Goal: Task Accomplishment & Management: Use online tool/utility

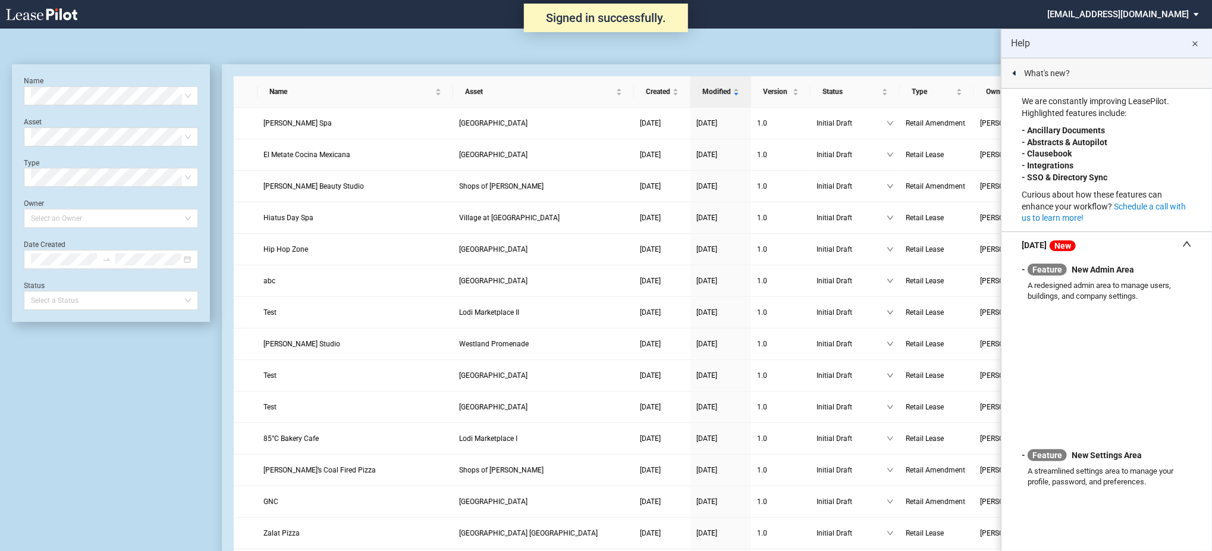
click at [1122, 10] on md-select "sterling@leasepilot.co Super Admin Area Admin Area Settings Sign Out" at bounding box center [1127, 13] width 163 height 27
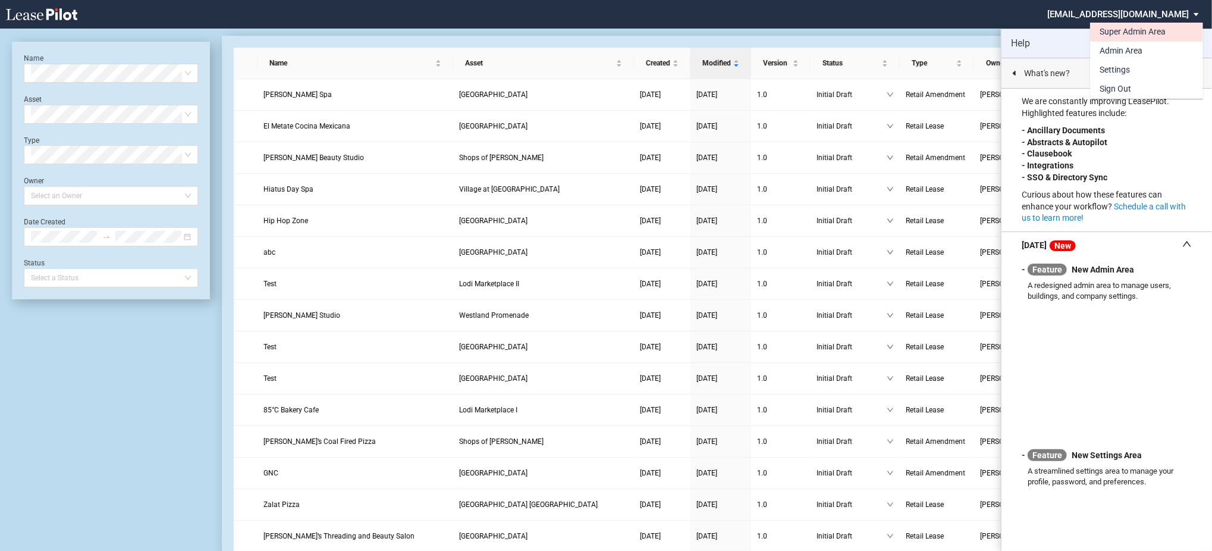
click at [1129, 34] on div "Super Admin Area" at bounding box center [1133, 32] width 66 height 12
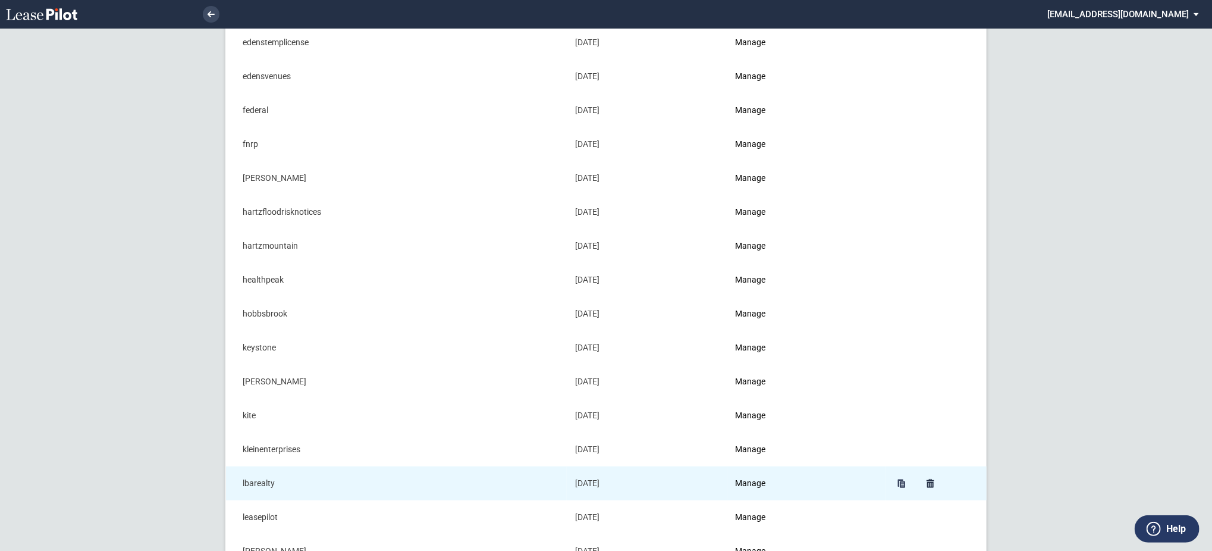
scroll to position [476, 0]
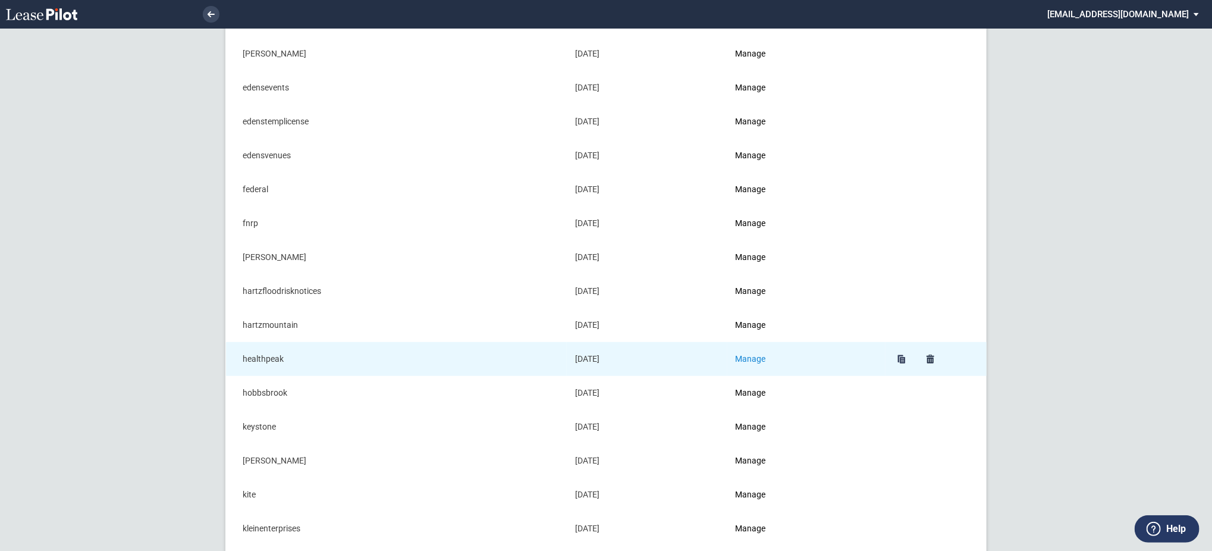
drag, startPoint x: 737, startPoint y: 355, endPoint x: 745, endPoint y: 355, distance: 8.3
click at [737, 355] on td "Manage" at bounding box center [807, 359] width 158 height 34
click at [748, 355] on link "Manage" at bounding box center [751, 359] width 30 height 10
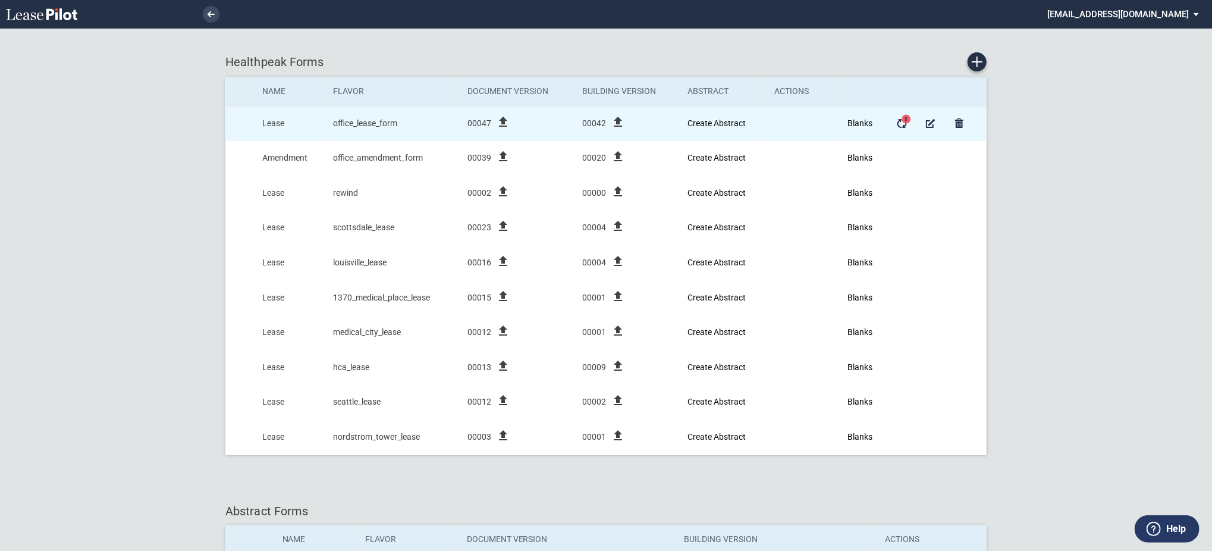
drag, startPoint x: 515, startPoint y: 115, endPoint x: 507, endPoint y: 120, distance: 9.3
click at [512, 117] on div "file_upload" at bounding box center [503, 124] width 24 height 18
click at [507, 121] on icon "file_upload" at bounding box center [503, 122] width 14 height 14
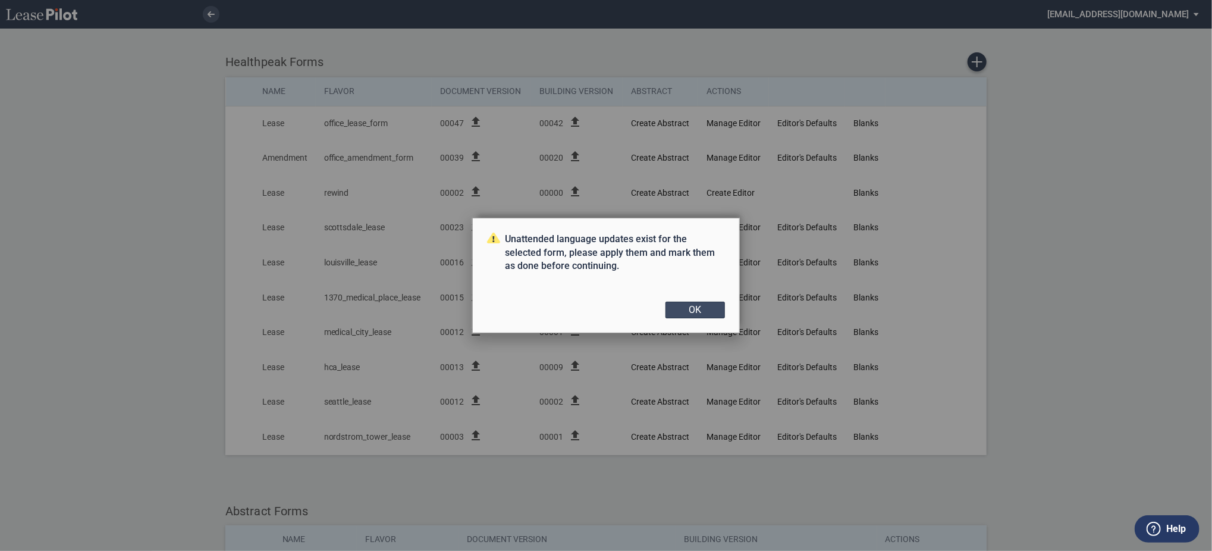
click at [700, 311] on button "OK" at bounding box center [695, 310] width 59 height 17
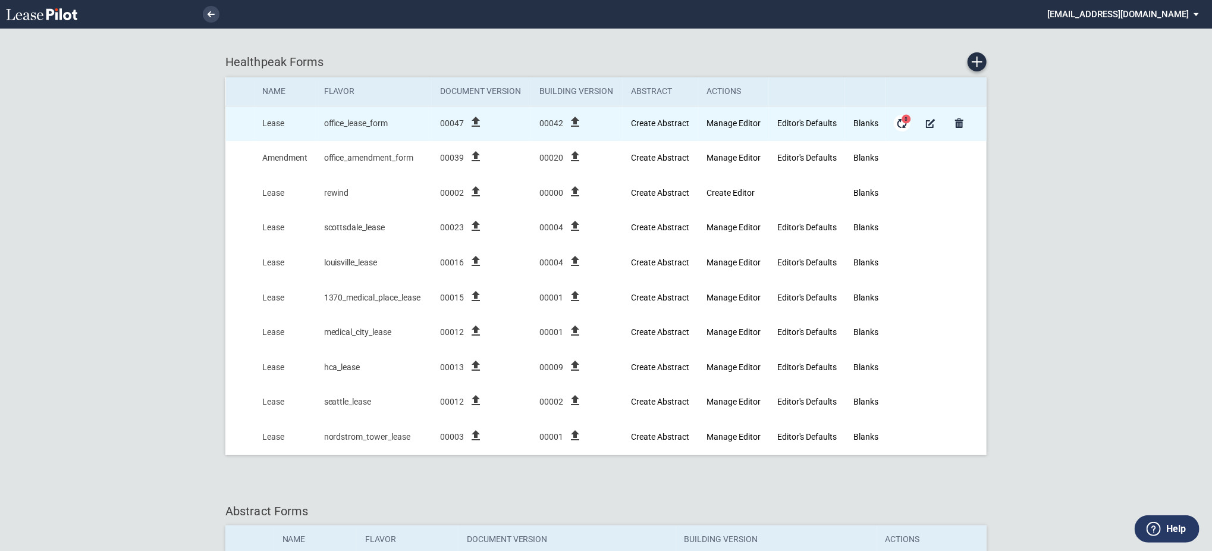
click at [907, 120] on span "8" at bounding box center [907, 118] width 9 height 9
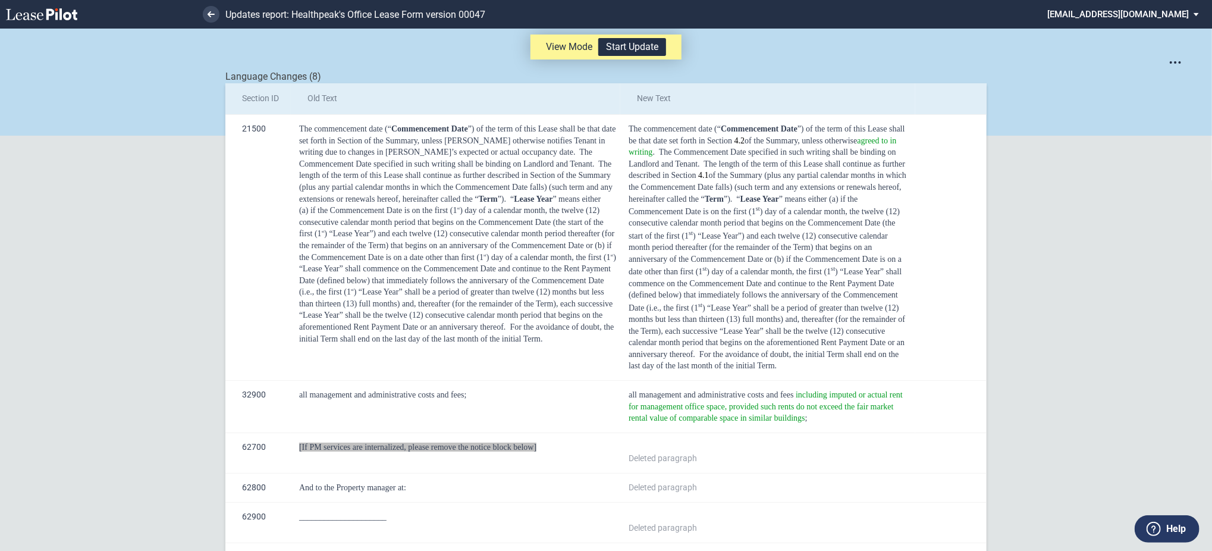
click at [0, 263] on ng-container "View Mode Start Update Get SML with section IDs Get SML with changes Language C…" at bounding box center [606, 386] width 1212 height 714
click at [651, 46] on button "Start Update" at bounding box center [633, 47] width 68 height 18
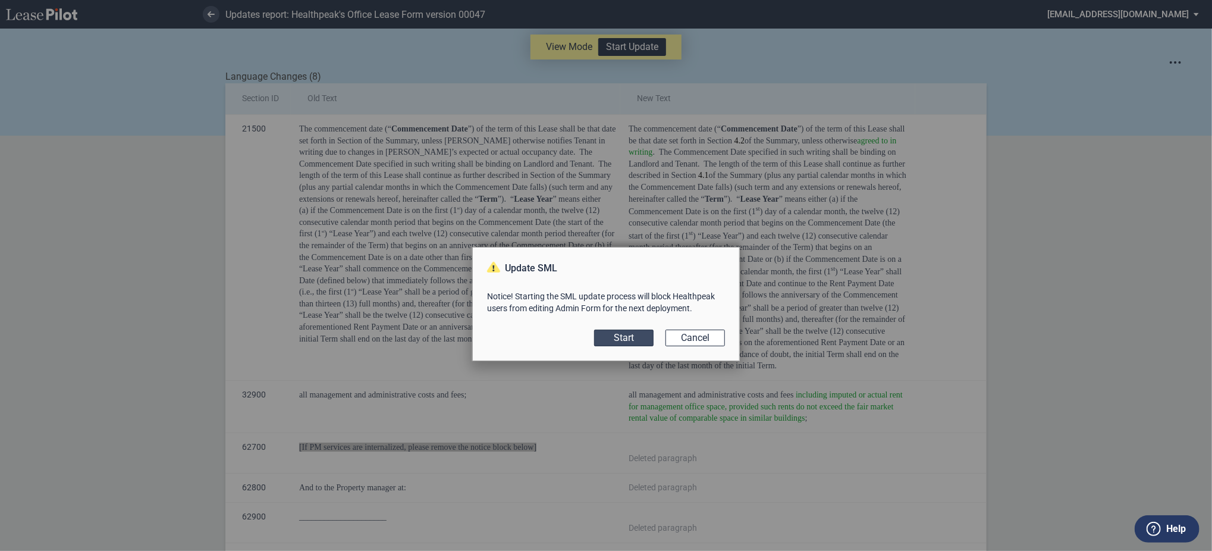
click at [632, 333] on button "Start" at bounding box center [623, 338] width 59 height 17
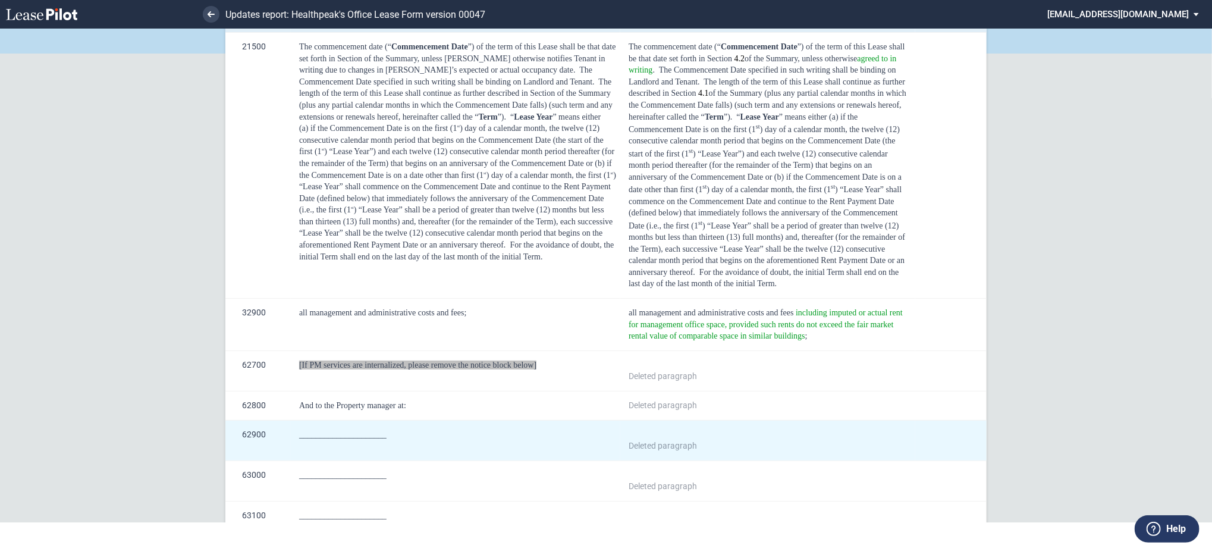
scroll to position [194, 0]
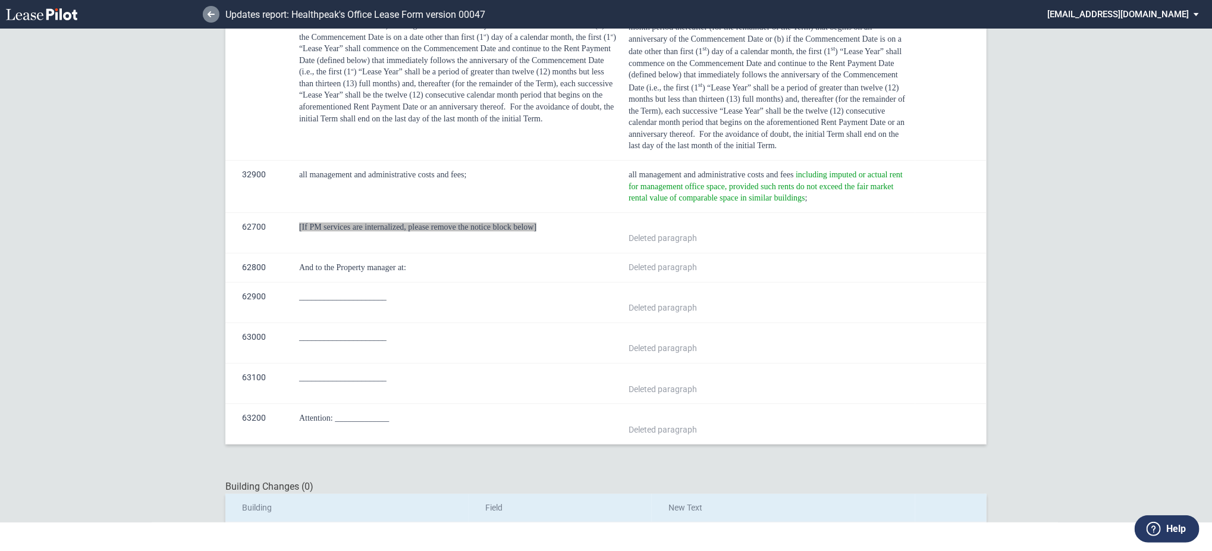
click at [212, 17] on icon at bounding box center [211, 14] width 7 height 6
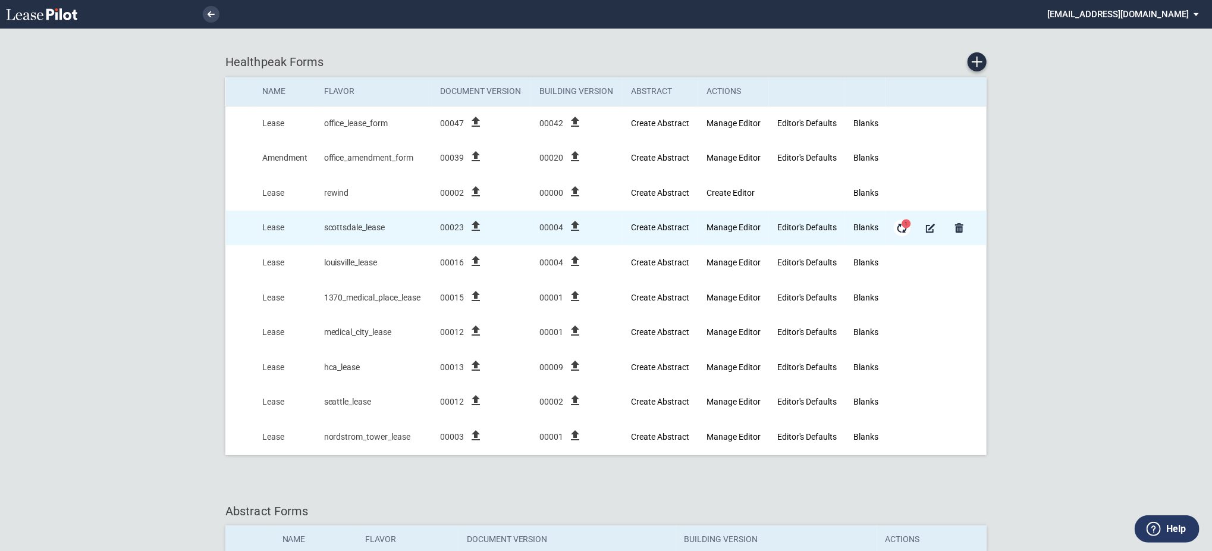
click at [900, 228] on md-icon "Form Updates" at bounding box center [902, 228] width 14 height 14
